Goal: Transaction & Acquisition: Obtain resource

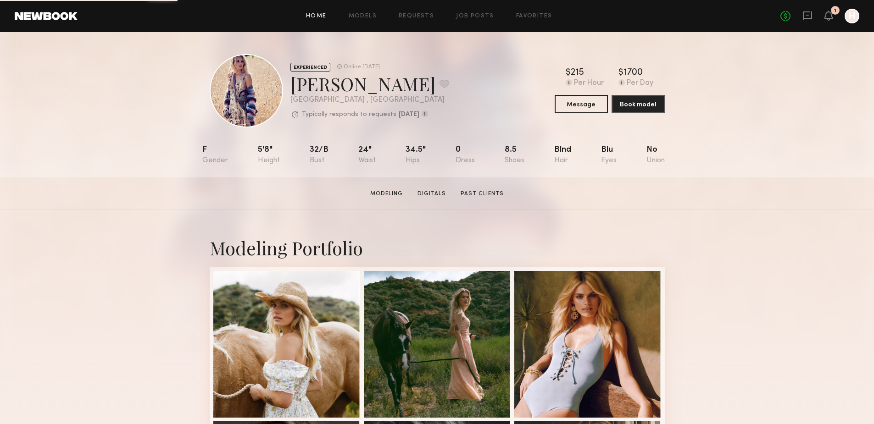
click at [320, 13] on link "Home" at bounding box center [316, 16] width 21 height 6
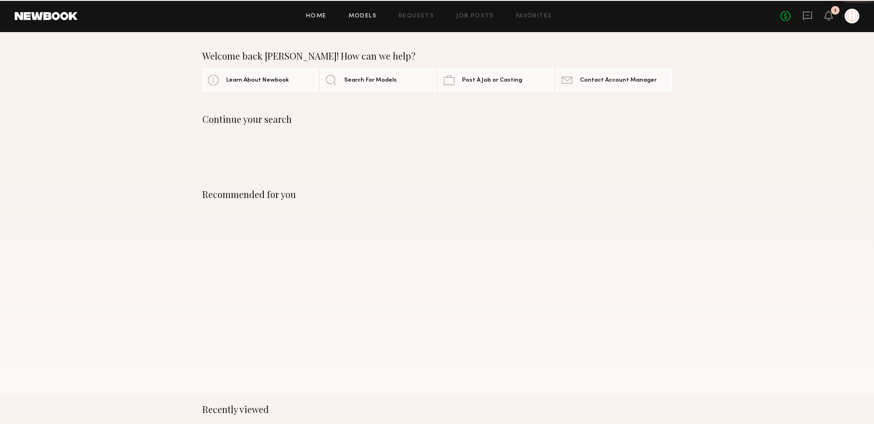
click at [365, 18] on link "Models" at bounding box center [363, 16] width 28 height 6
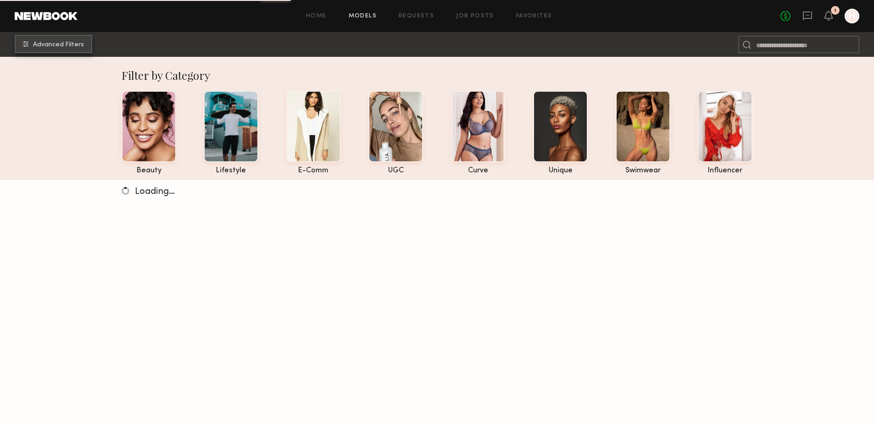
click at [36, 46] on span "Advanced Filters" at bounding box center [58, 45] width 51 height 6
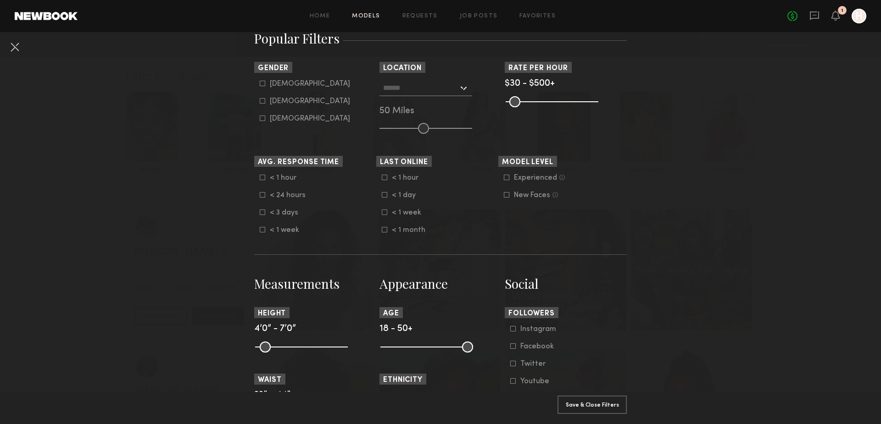
scroll to position [168, 0]
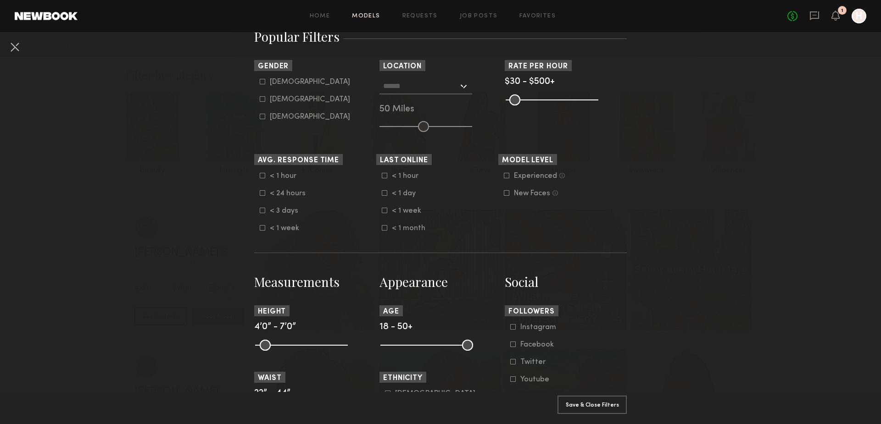
click at [260, 99] on icon at bounding box center [263, 99] width 6 height 6
type input "**"
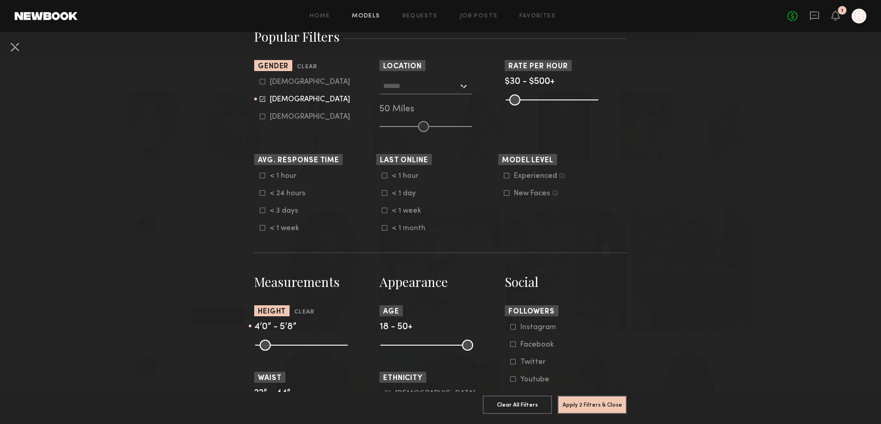
drag, startPoint x: 336, startPoint y: 345, endPoint x: 302, endPoint y: 347, distance: 34.0
click at [302, 347] on input "range" at bounding box center [301, 345] width 93 height 11
type input "**"
click at [304, 343] on input "range" at bounding box center [301, 345] width 93 height 11
drag, startPoint x: 257, startPoint y: 344, endPoint x: 300, endPoint y: 345, distance: 42.7
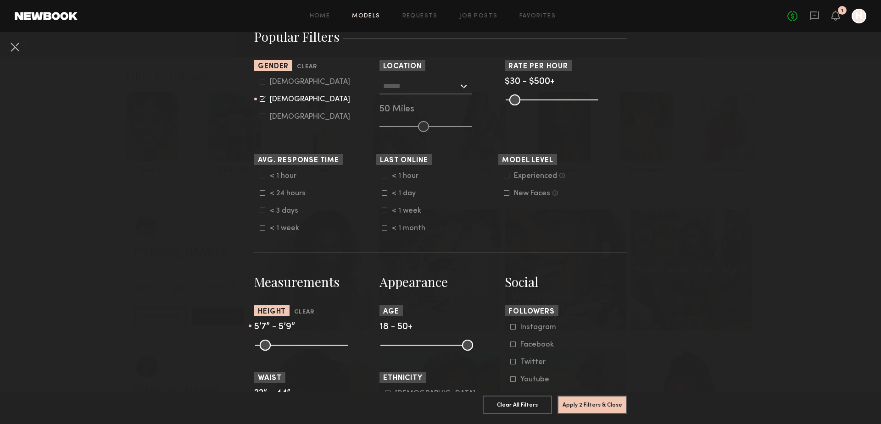
type input "**"
click at [300, 345] on input "range" at bounding box center [301, 345] width 93 height 11
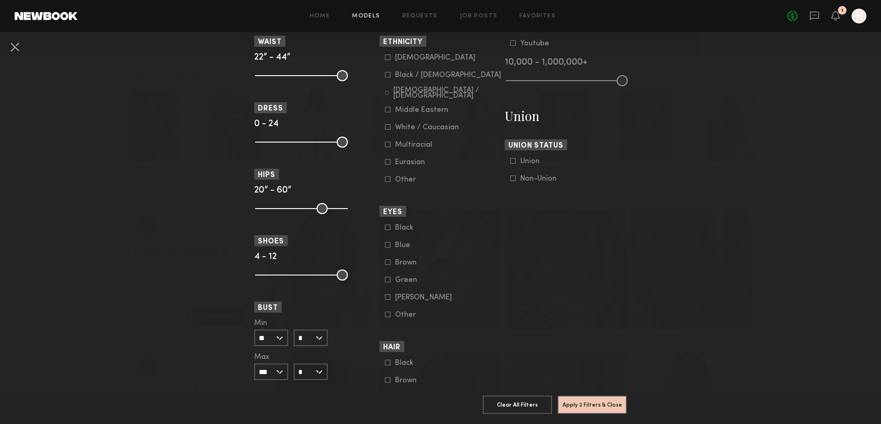
scroll to position [336, 0]
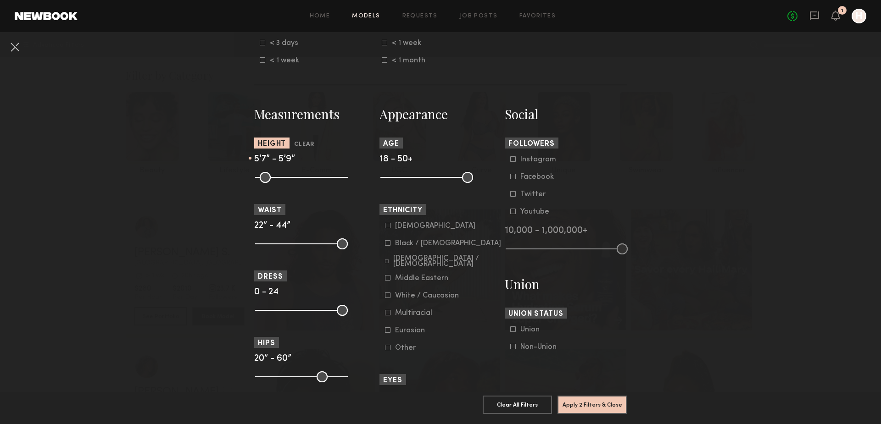
click at [449, 173] on common-range-minmax at bounding box center [425, 176] width 93 height 11
drag, startPoint x: 457, startPoint y: 178, endPoint x: 451, endPoint y: 180, distance: 6.2
click at [451, 180] on common-range-minmax at bounding box center [425, 176] width 93 height 11
drag, startPoint x: 465, startPoint y: 174, endPoint x: 421, endPoint y: 183, distance: 45.3
type input "**"
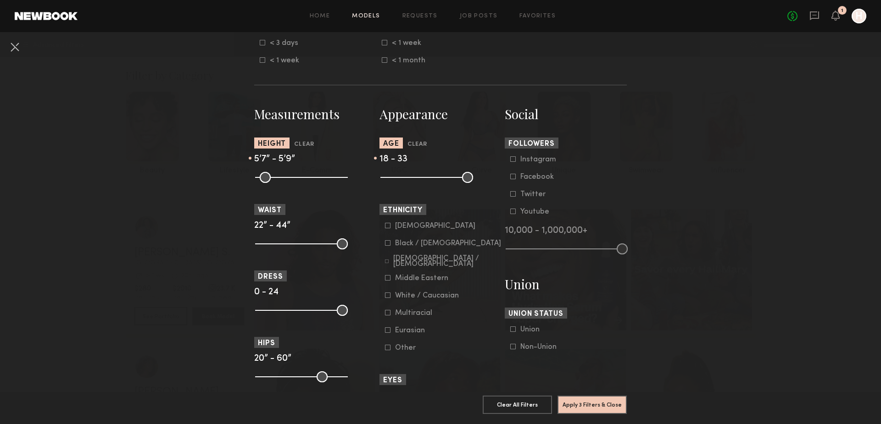
click at [421, 183] on input "range" at bounding box center [426, 177] width 93 height 11
drag, startPoint x: 336, startPoint y: 244, endPoint x: 273, endPoint y: 248, distance: 63.4
click at [273, 248] on input "range" at bounding box center [301, 243] width 93 height 11
click at [267, 245] on input "range" at bounding box center [301, 243] width 93 height 11
type input "**"
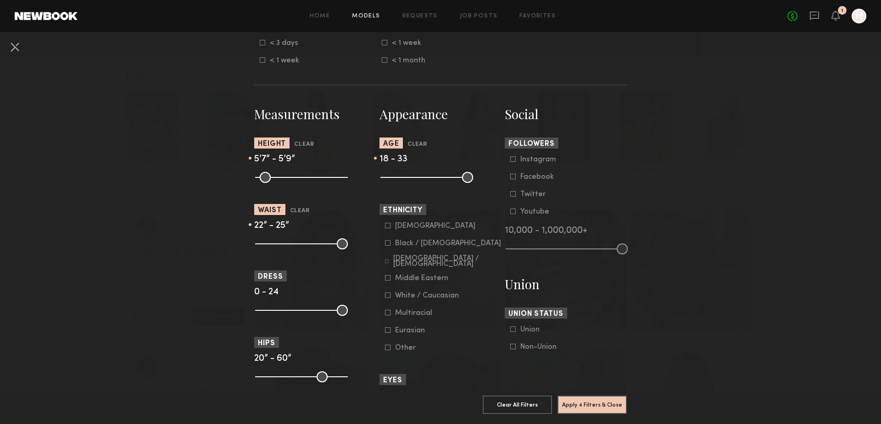
click at [266, 245] on input "range" at bounding box center [301, 243] width 93 height 11
drag, startPoint x: 334, startPoint y: 378, endPoint x: 289, endPoint y: 379, distance: 45.0
type input "**"
click at [289, 379] on input "range" at bounding box center [301, 377] width 93 height 11
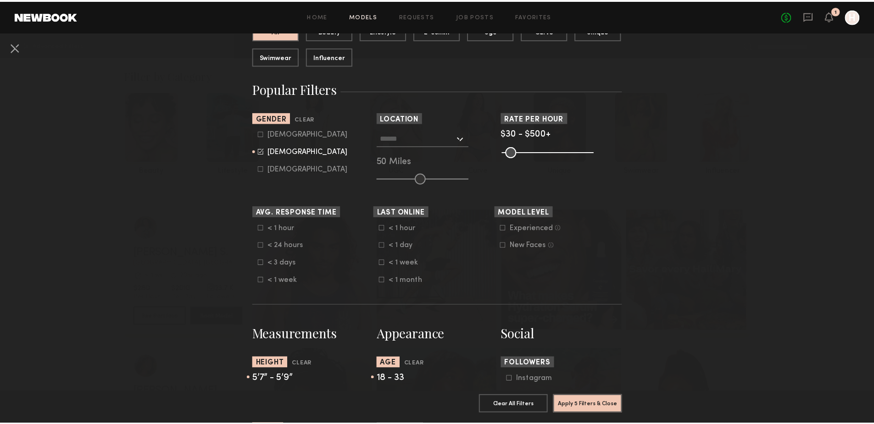
scroll to position [0, 0]
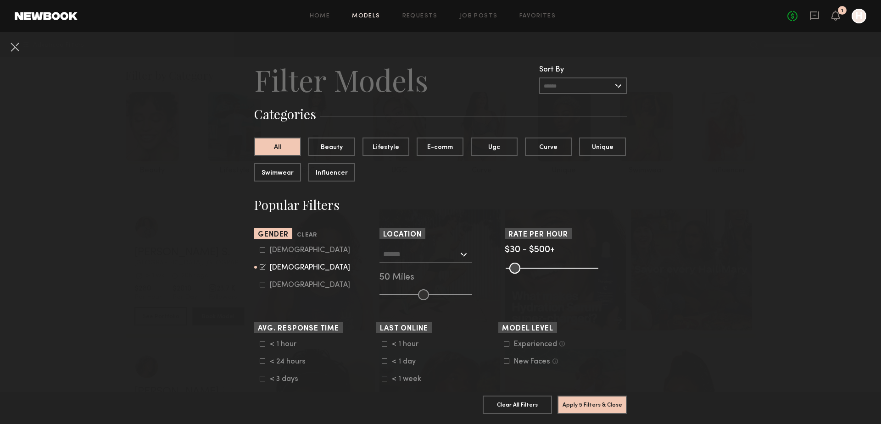
click at [462, 255] on div at bounding box center [425, 254] width 93 height 17
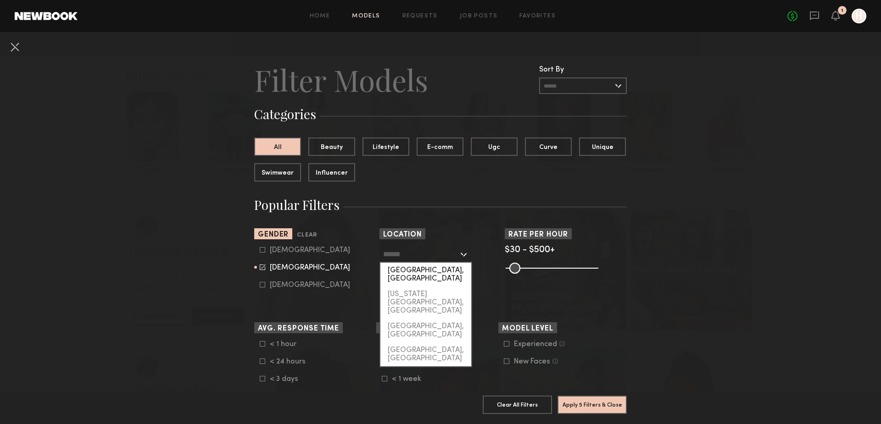
click at [426, 276] on div "[GEOGRAPHIC_DATA], [GEOGRAPHIC_DATA]" at bounding box center [425, 275] width 91 height 24
type input "**********"
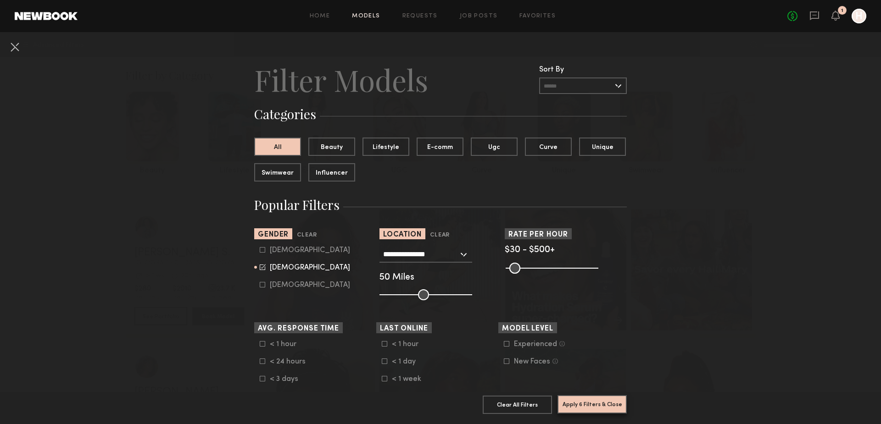
click at [613, 396] on button "Apply 6 Filters & Close" at bounding box center [591, 404] width 69 height 18
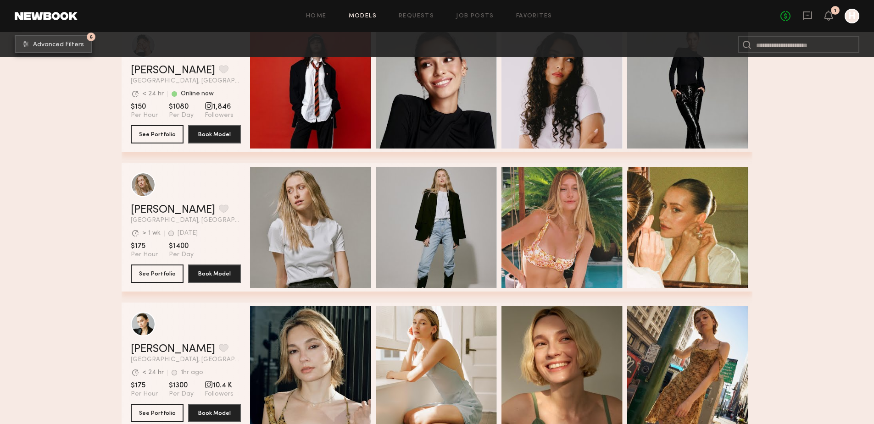
scroll to position [168, 0]
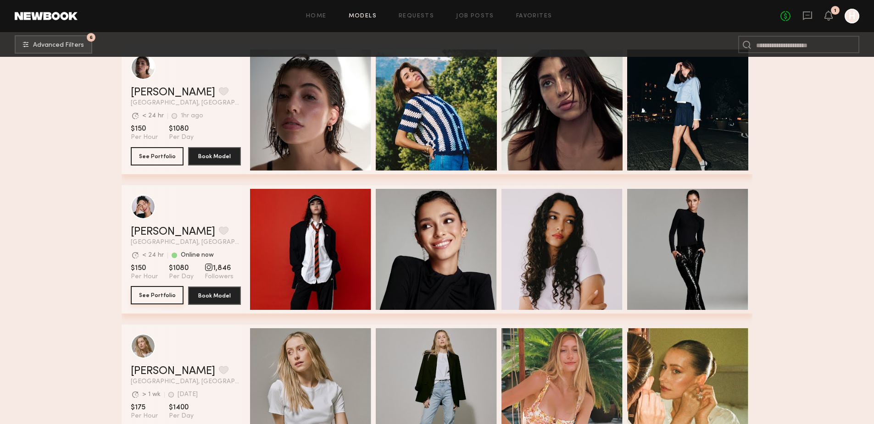
click at [161, 298] on button "See Portfolio" at bounding box center [157, 295] width 53 height 18
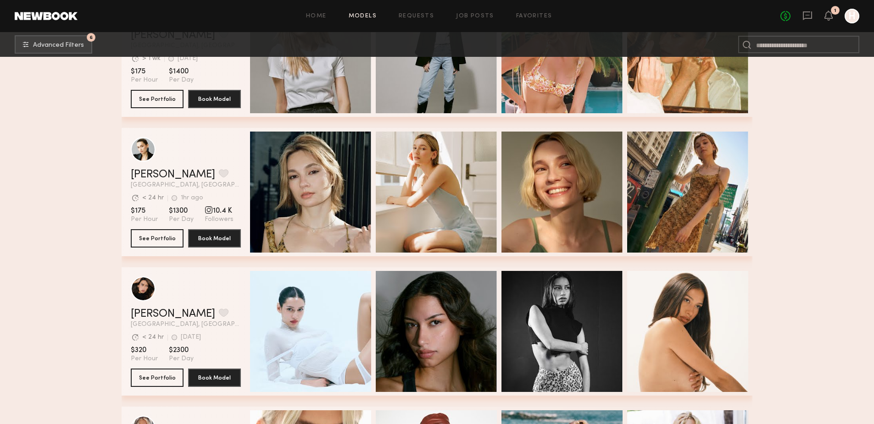
scroll to position [673, 0]
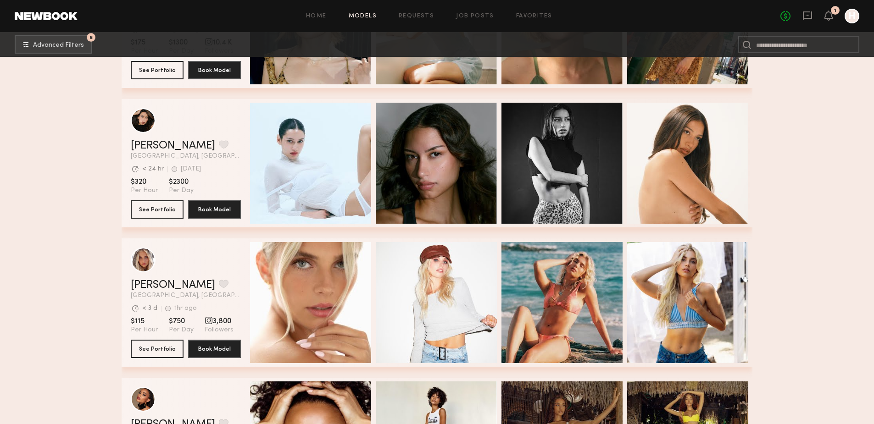
click at [225, 285] on div "Allea S. Favorite" at bounding box center [186, 285] width 110 height 11
click at [227, 290] on div "Allea S. Favorite" at bounding box center [186, 285] width 110 height 11
click at [158, 346] on button "See Portfolio" at bounding box center [157, 348] width 53 height 18
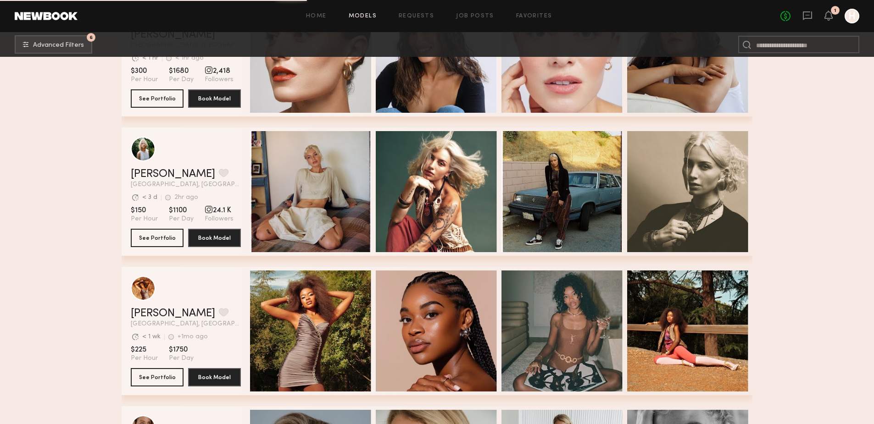
scroll to position [1345, 0]
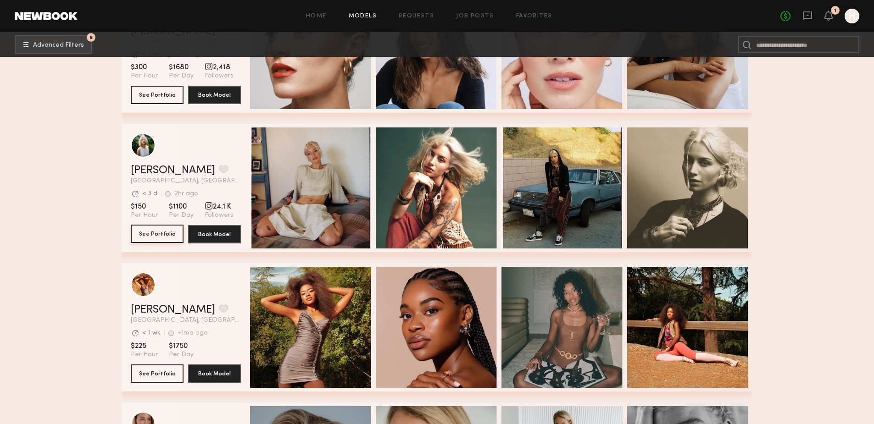
click at [173, 239] on button "See Portfolio" at bounding box center [157, 234] width 53 height 18
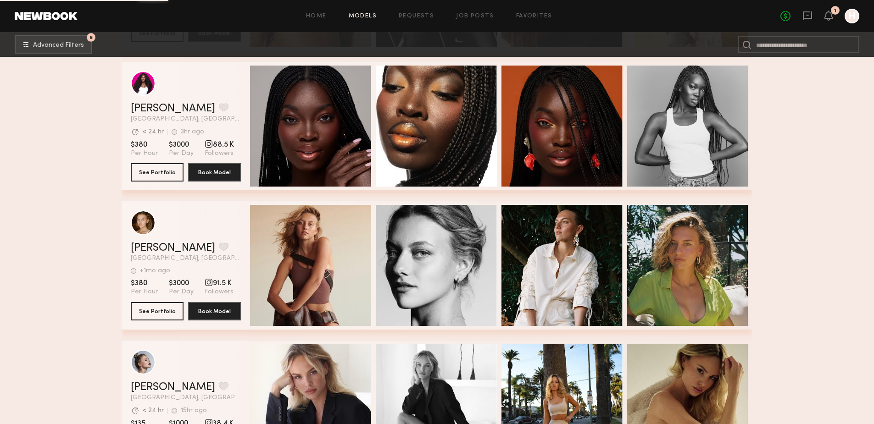
scroll to position [2354, 0]
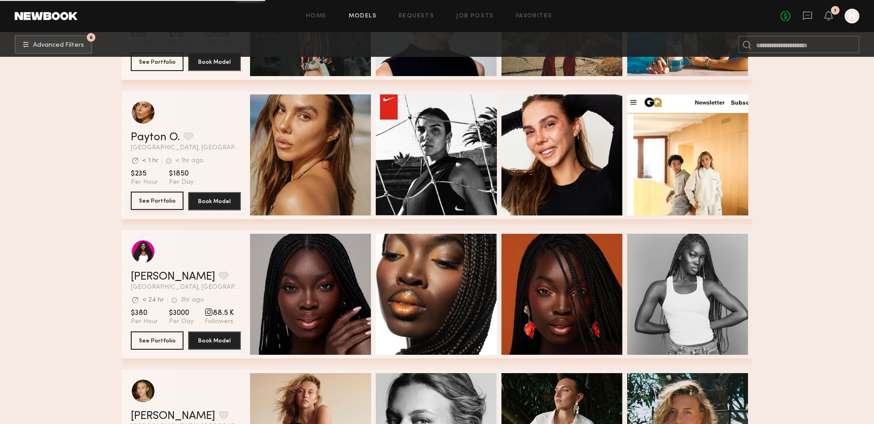
click at [141, 202] on button "See Portfolio" at bounding box center [157, 201] width 53 height 18
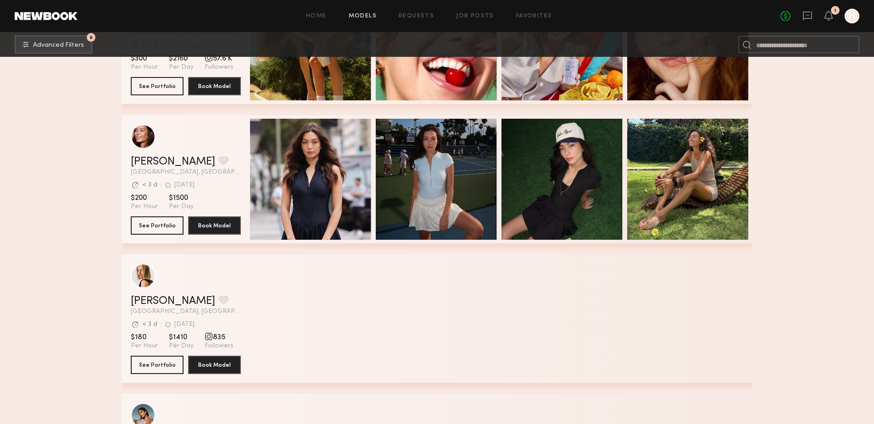
scroll to position [2859, 0]
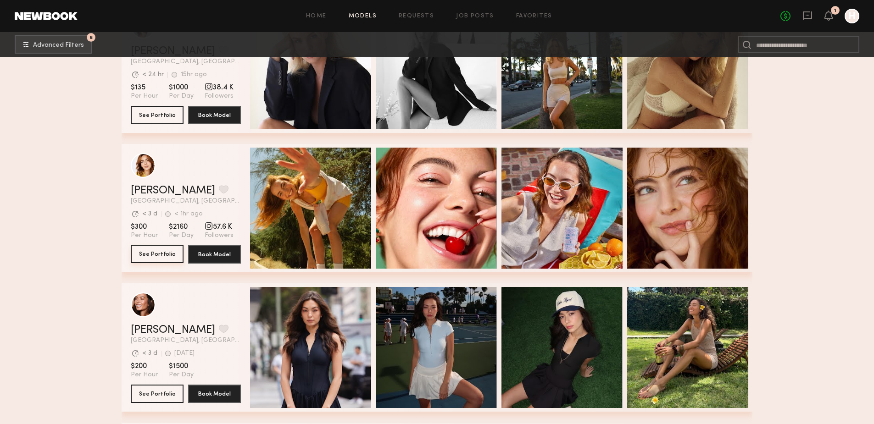
click at [156, 260] on button "See Portfolio" at bounding box center [157, 254] width 53 height 18
click at [157, 255] on button "See Portfolio" at bounding box center [157, 254] width 53 height 18
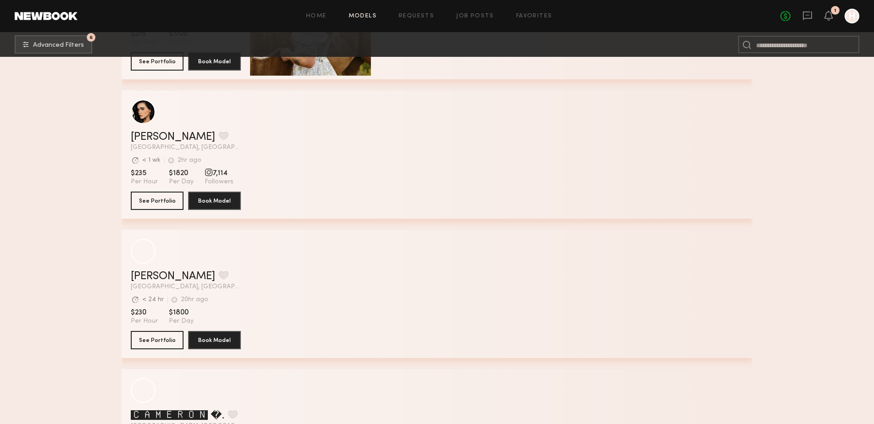
scroll to position [4036, 0]
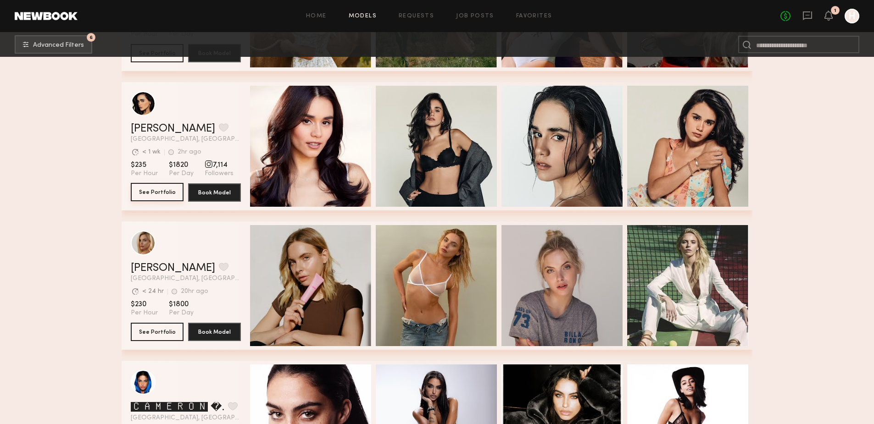
click at [172, 201] on button "See Portfolio" at bounding box center [157, 192] width 53 height 18
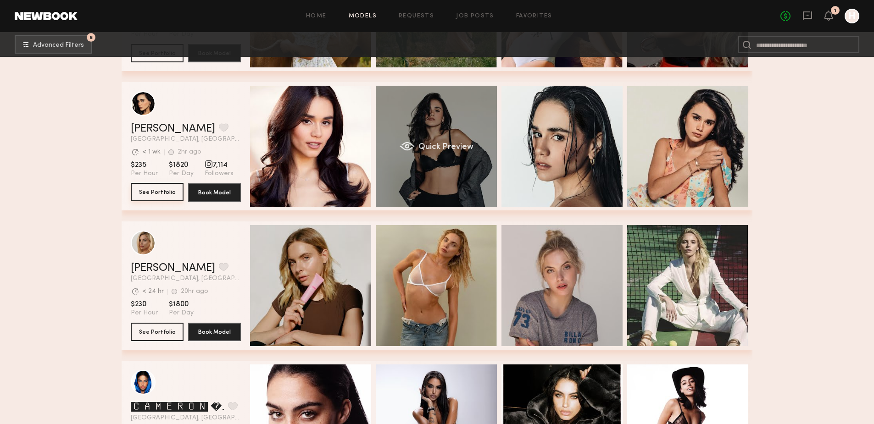
scroll to position [4204, 0]
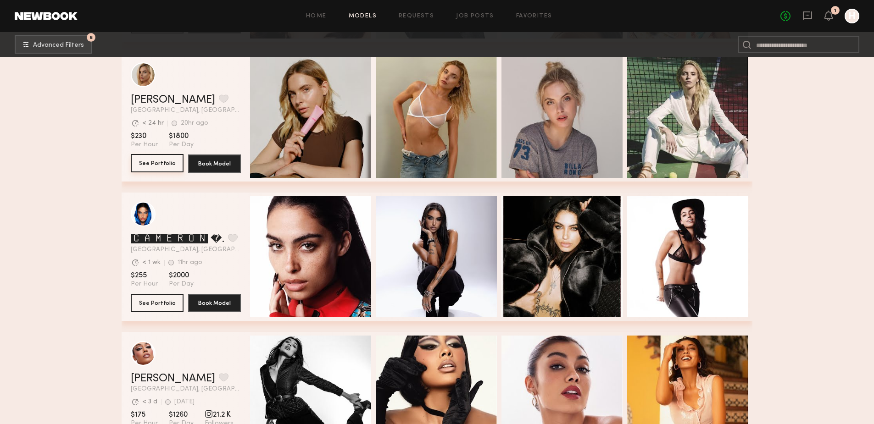
click at [159, 169] on button "See Portfolio" at bounding box center [157, 163] width 53 height 18
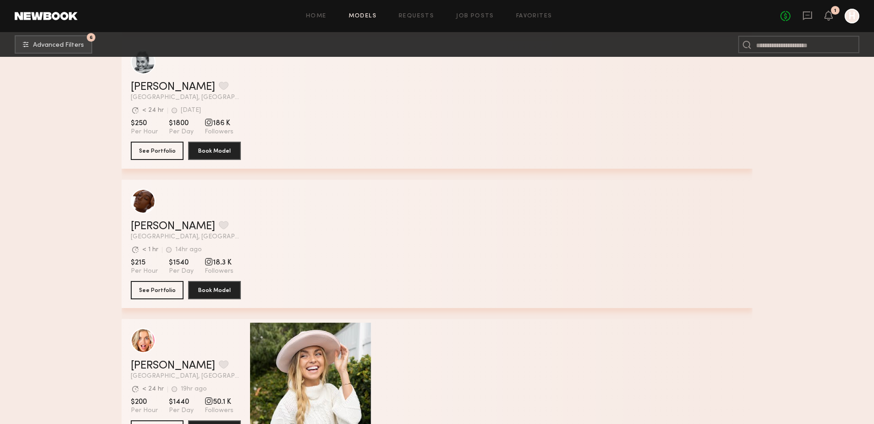
scroll to position [6559, 0]
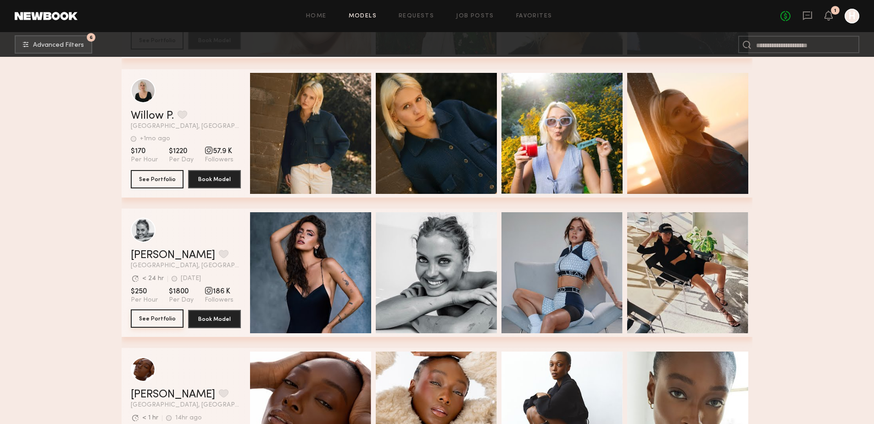
click at [172, 321] on button "See Portfolio" at bounding box center [157, 319] width 53 height 18
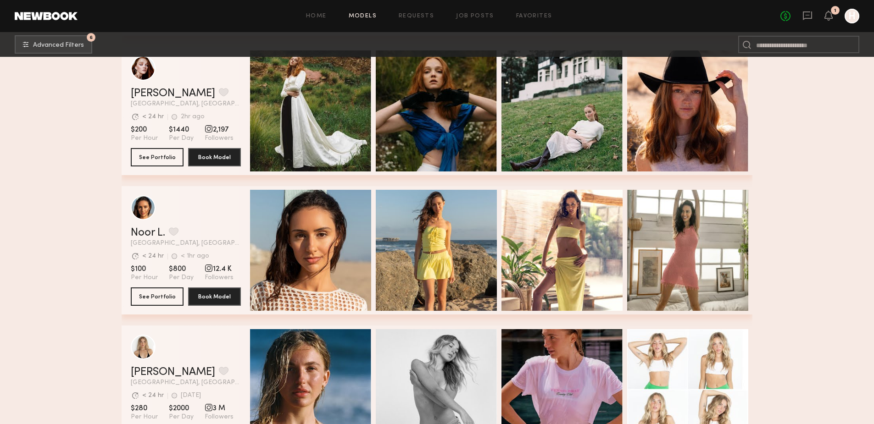
scroll to position [7568, 0]
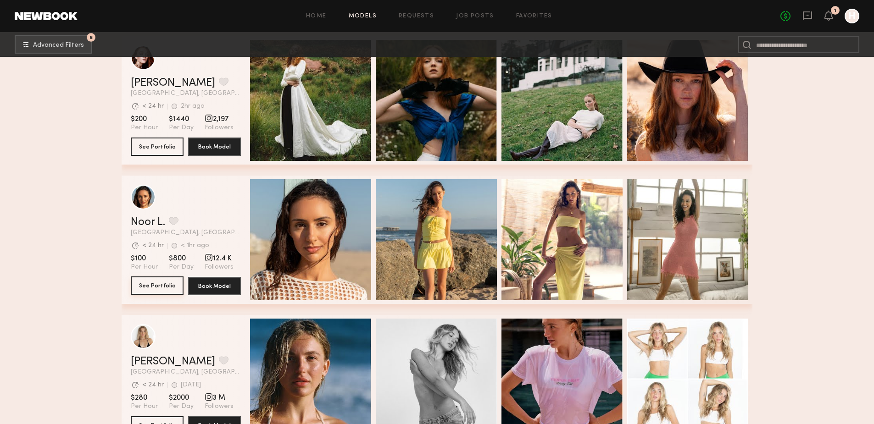
click at [156, 292] on button "See Portfolio" at bounding box center [157, 286] width 53 height 18
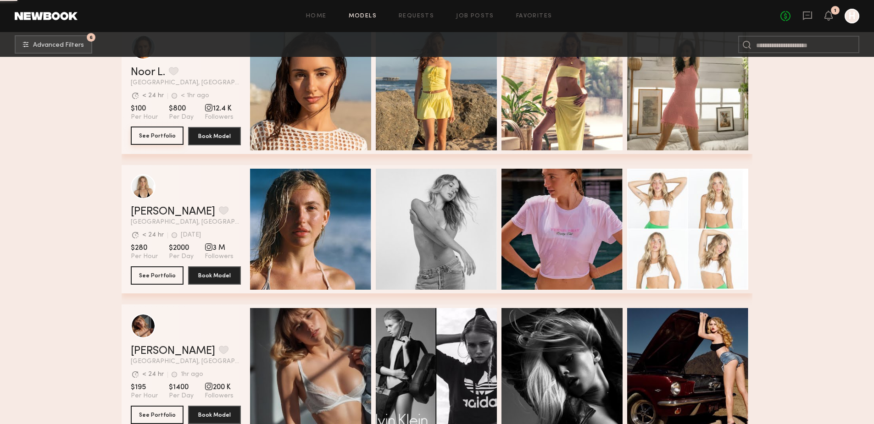
scroll to position [7736, 0]
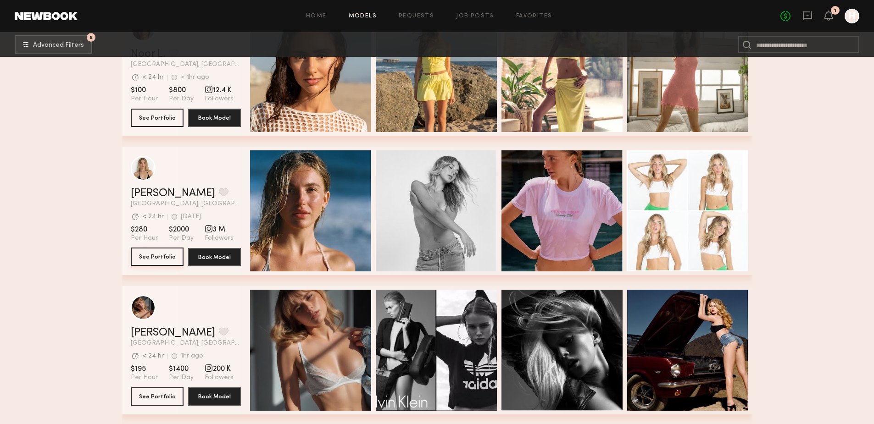
click at [145, 266] on button "See Portfolio" at bounding box center [157, 257] width 53 height 18
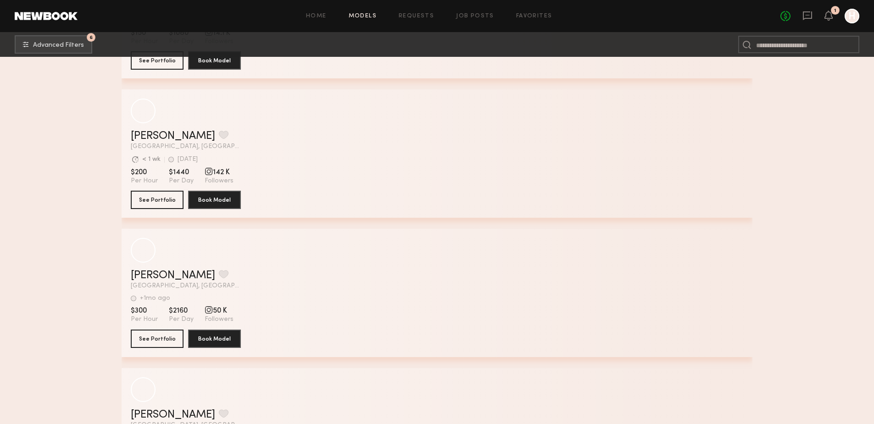
scroll to position [9856, 0]
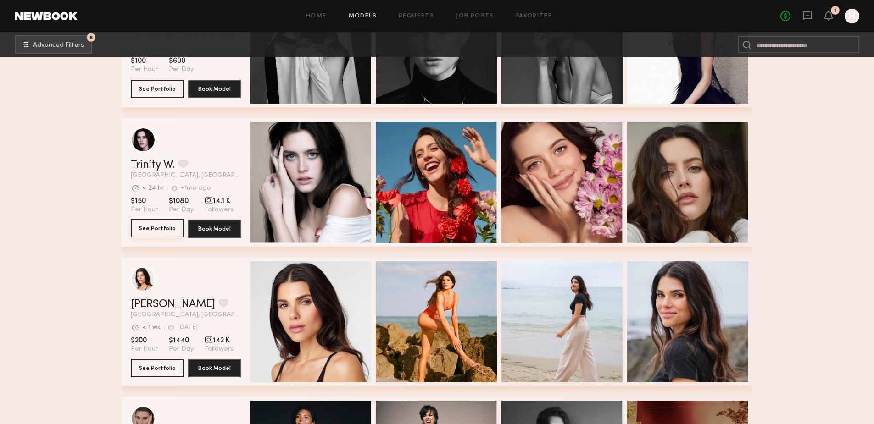
click at [161, 227] on button "See Portfolio" at bounding box center [157, 228] width 53 height 18
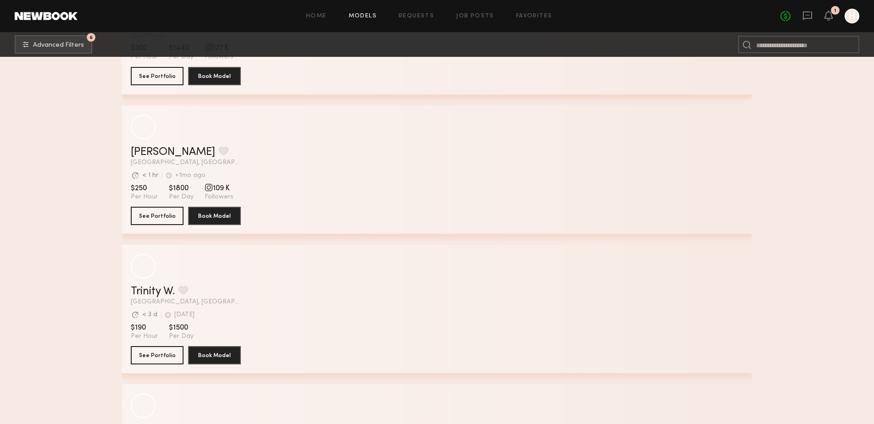
scroll to position [15556, 0]
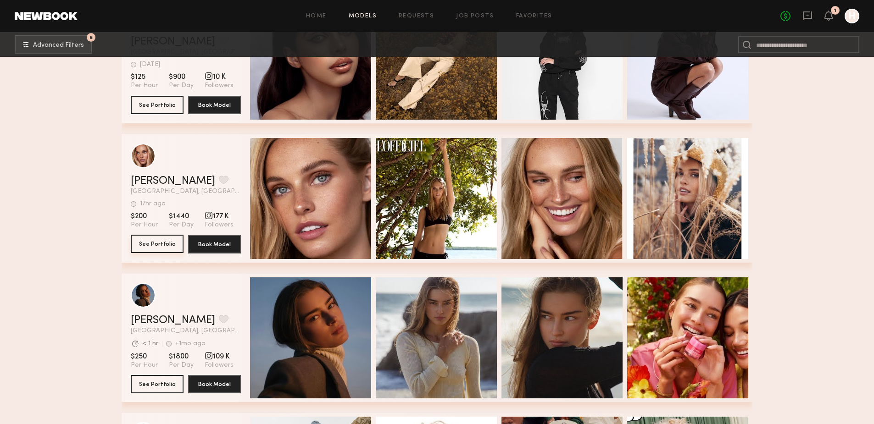
click at [161, 244] on button "See Portfolio" at bounding box center [157, 244] width 53 height 18
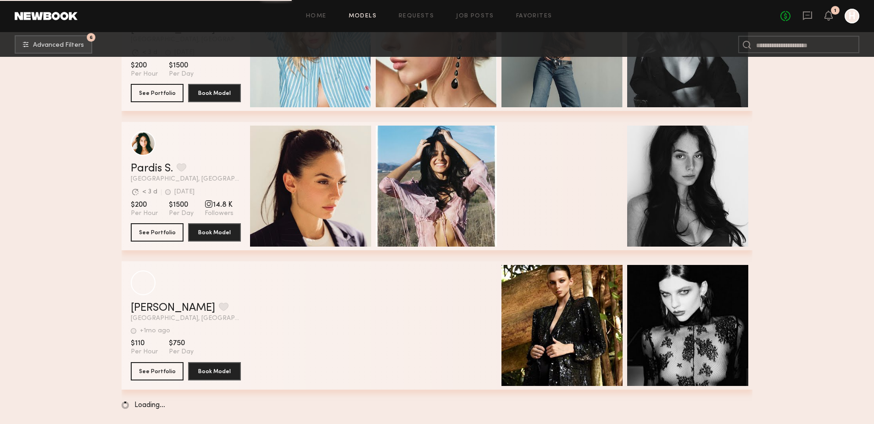
scroll to position [16380, 0]
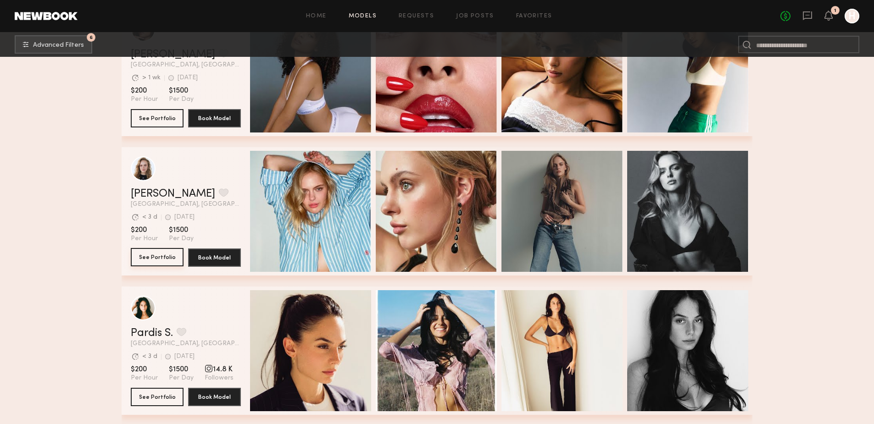
click at [144, 260] on button "See Portfolio" at bounding box center [157, 257] width 53 height 18
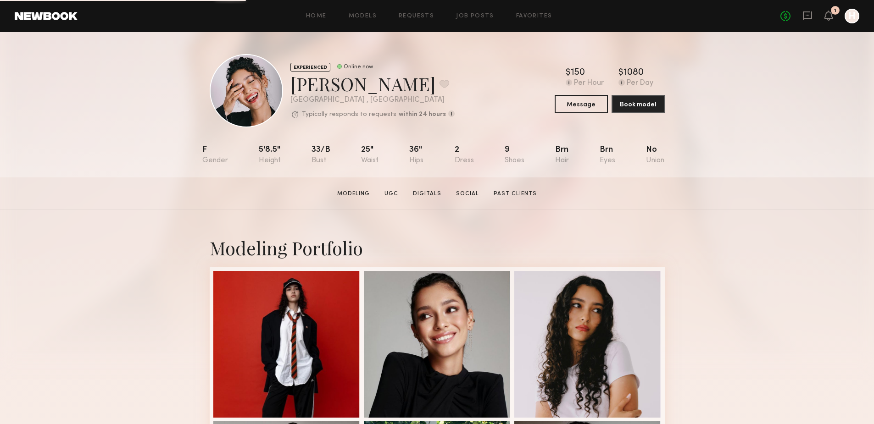
scroll to position [168, 0]
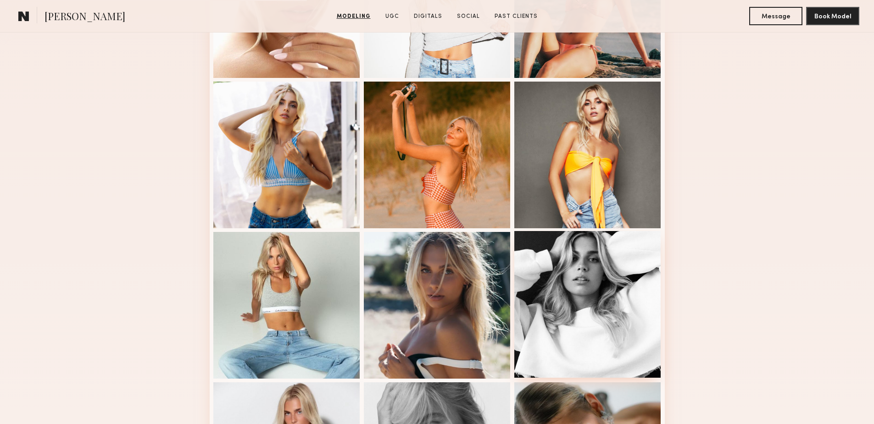
scroll to position [336, 0]
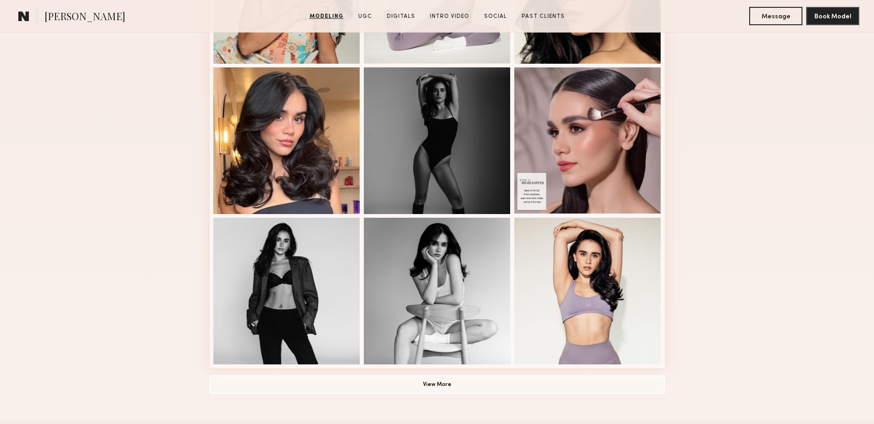
scroll to position [673, 0]
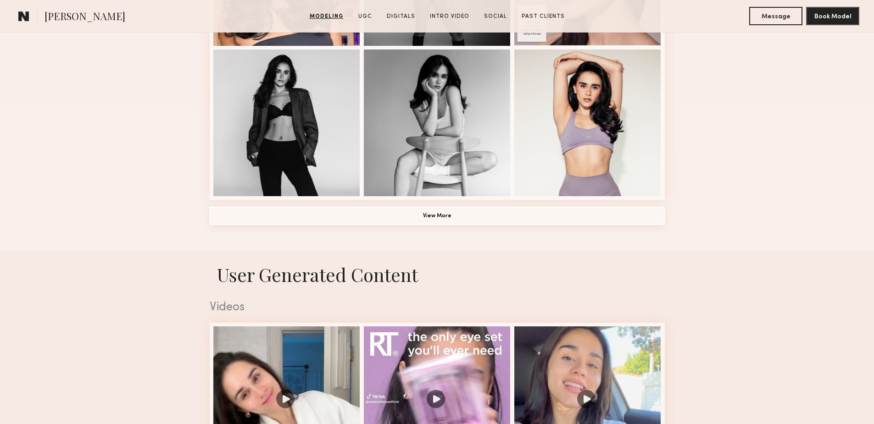
click at [452, 221] on button "View More" at bounding box center [437, 216] width 455 height 18
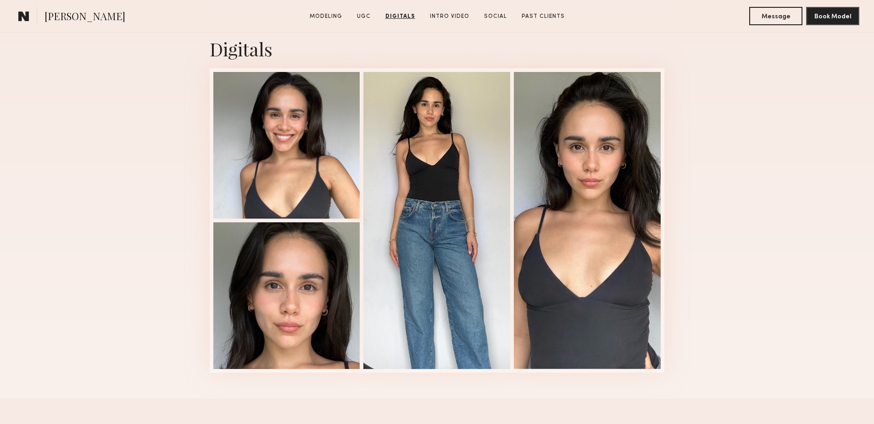
scroll to position [2691, 0]
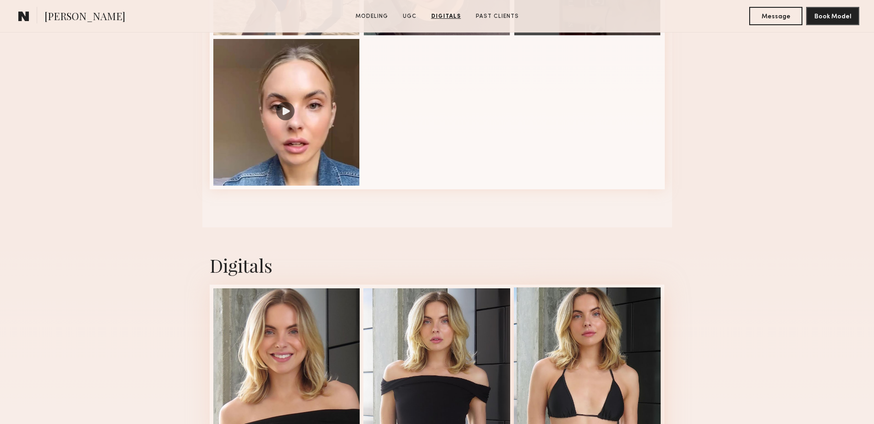
scroll to position [1177, 0]
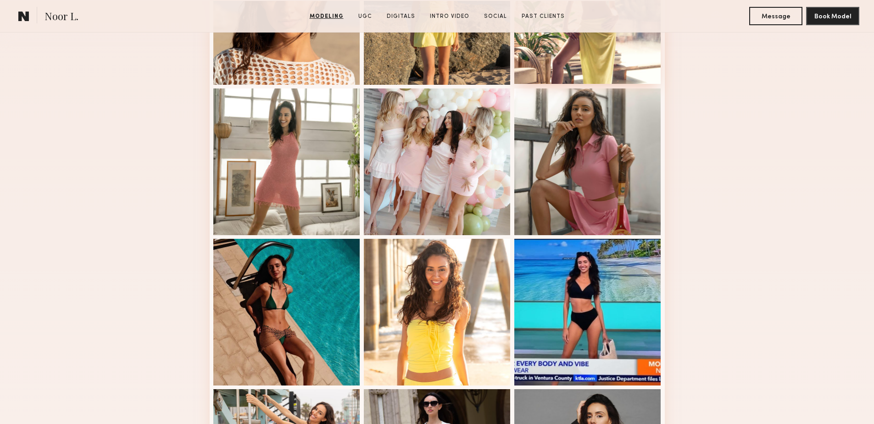
scroll to position [336, 0]
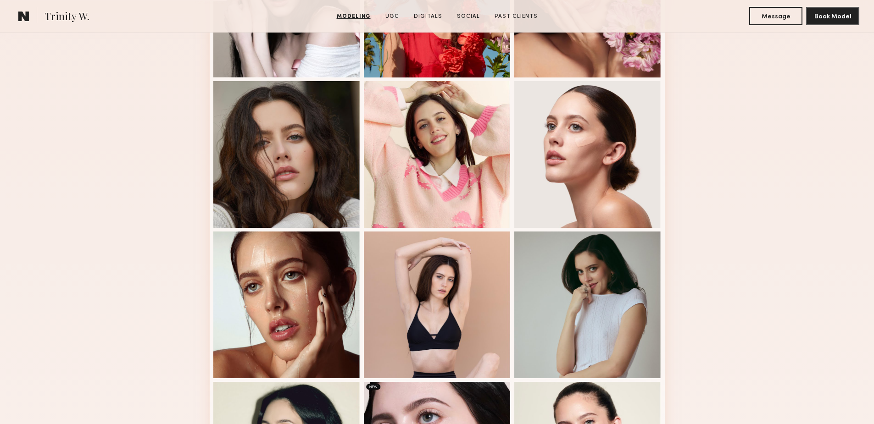
scroll to position [336, 0]
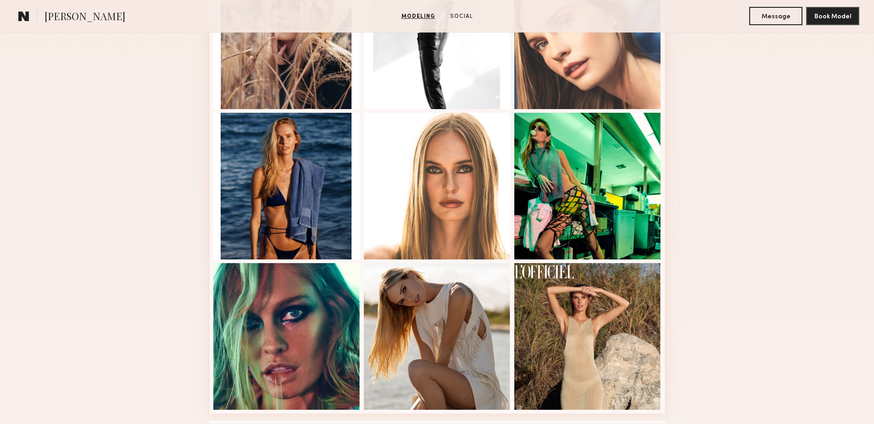
scroll to position [456, 0]
